Goal: Book appointment/travel/reservation

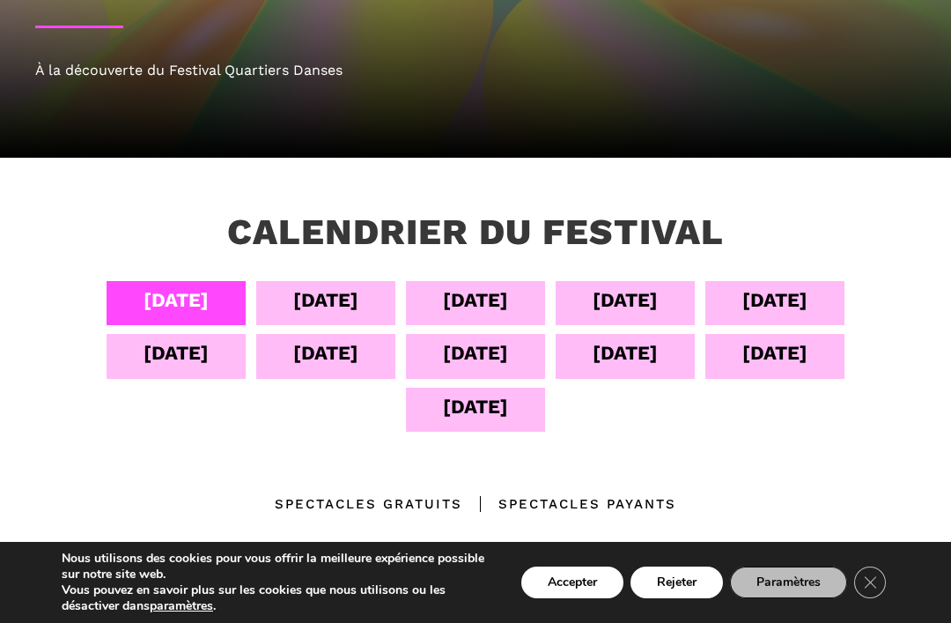
click at [646, 351] on div "[DATE]" at bounding box center [625, 352] width 65 height 31
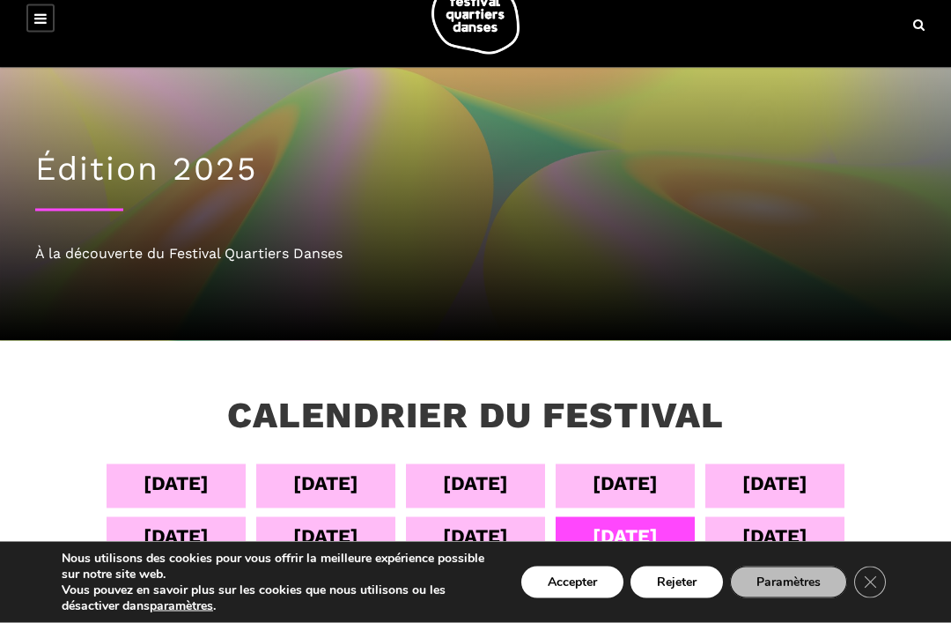
scroll to position [6, 0]
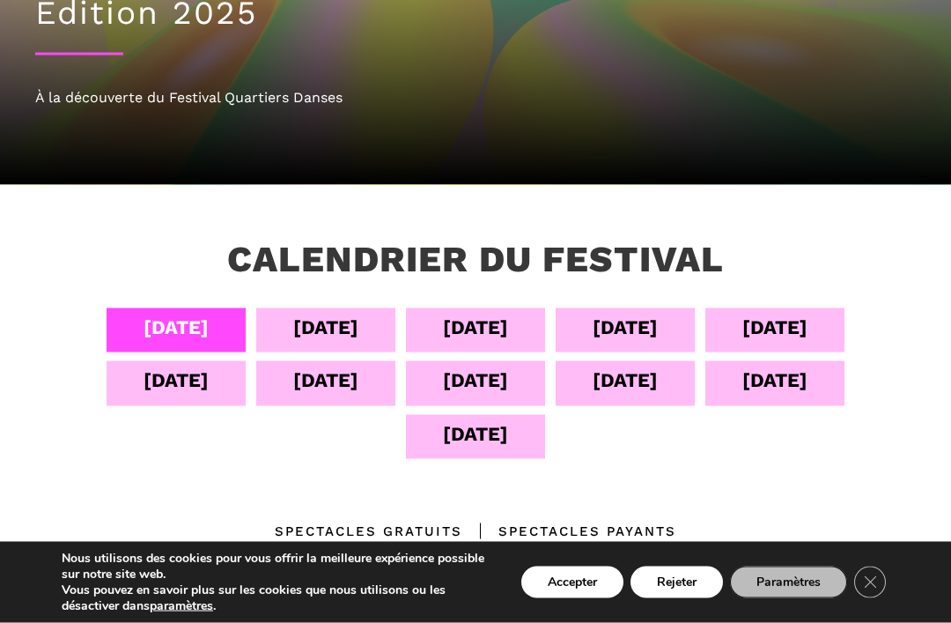
scroll to position [187, 0]
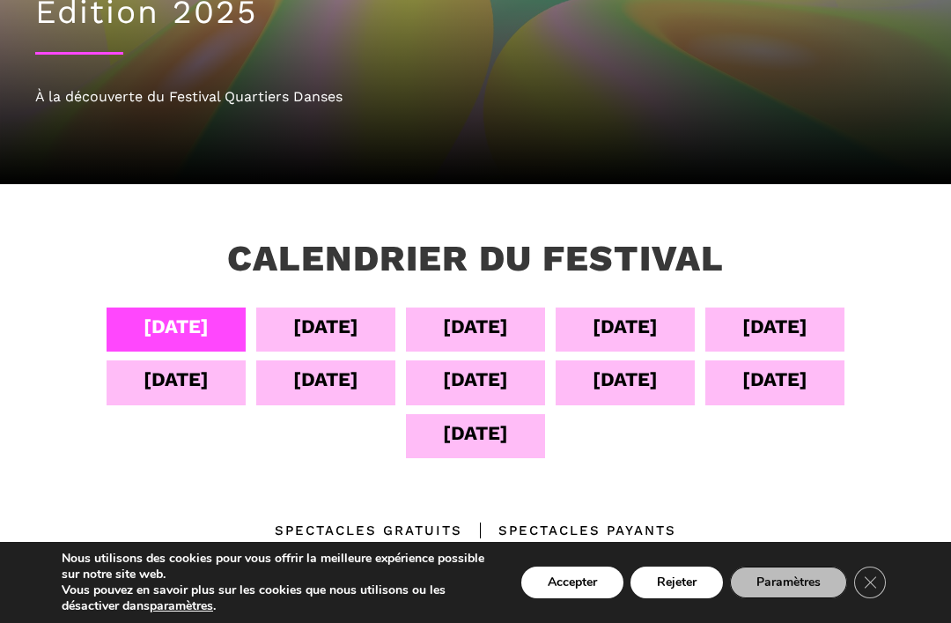
click at [821, 364] on div "[DATE]" at bounding box center [774, 382] width 139 height 44
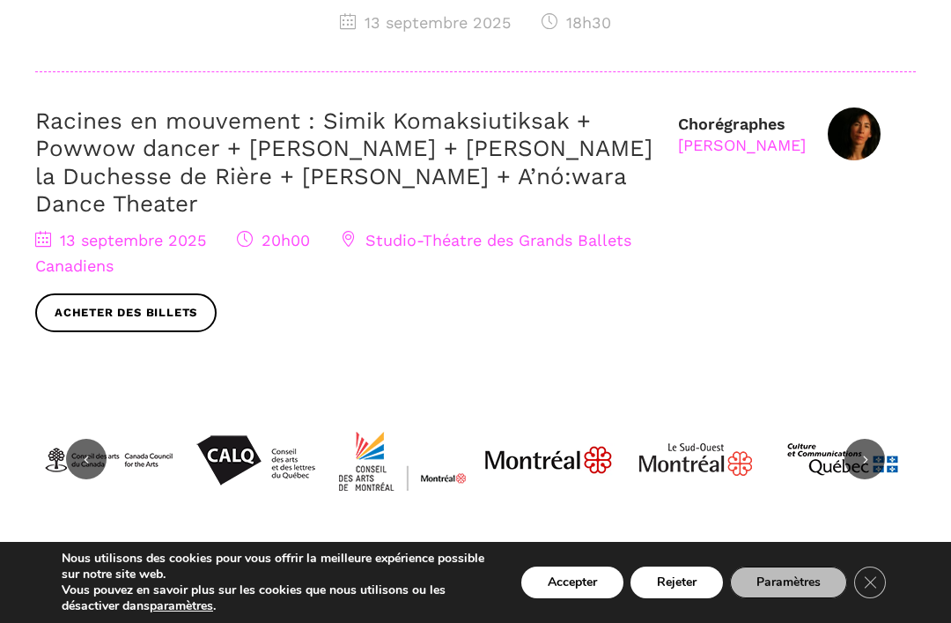
scroll to position [1174, 0]
